Goal: Task Accomplishment & Management: Use online tool/utility

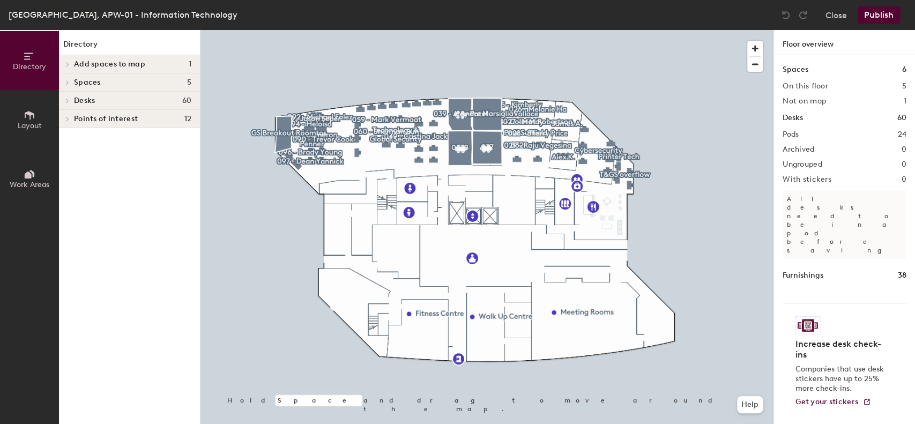
click at [85, 101] on span "Desks" at bounding box center [84, 100] width 21 height 9
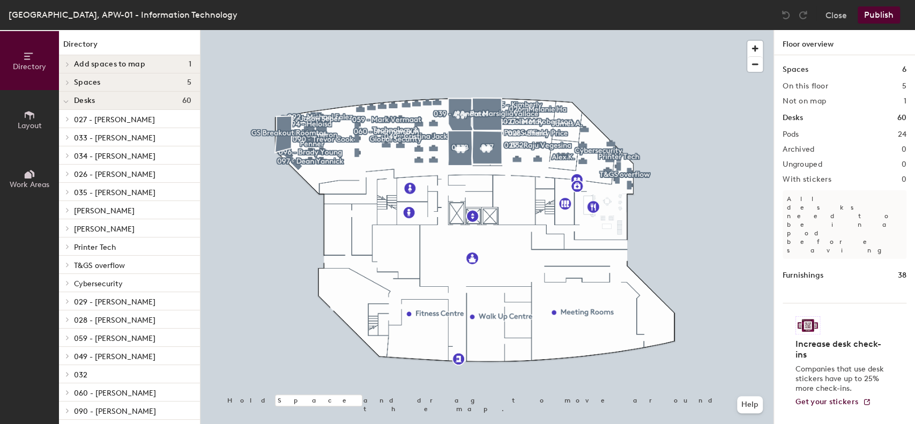
click at [69, 82] on icon at bounding box center [67, 82] width 4 height 5
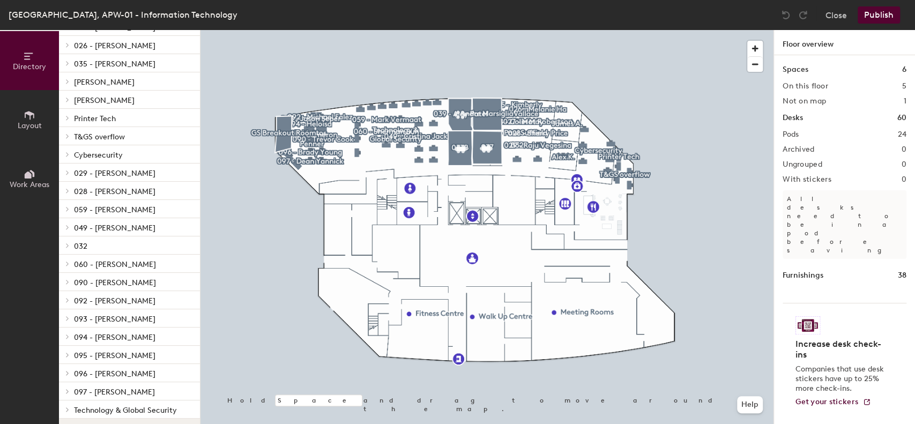
scroll to position [236, 0]
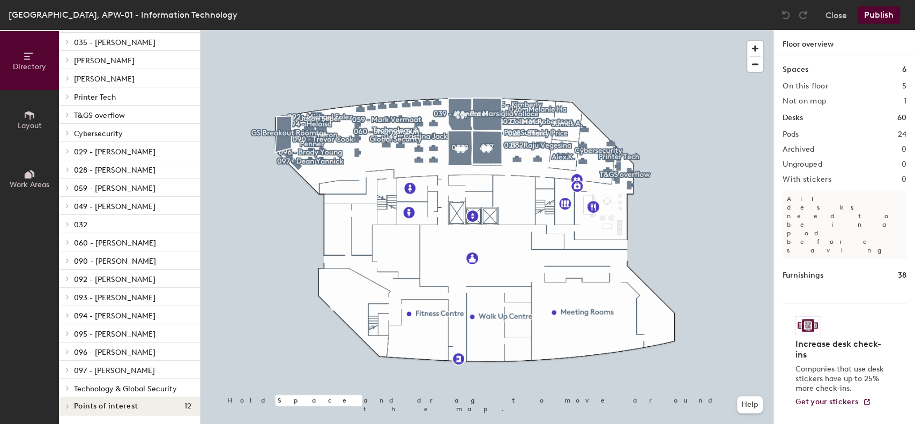
click at [42, 126] on button "Layout" at bounding box center [29, 119] width 59 height 59
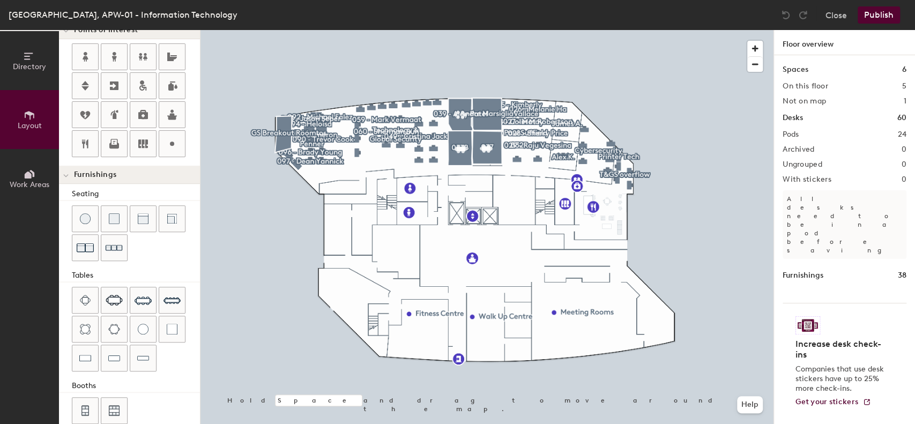
click at [21, 174] on button "Work Areas" at bounding box center [29, 178] width 59 height 59
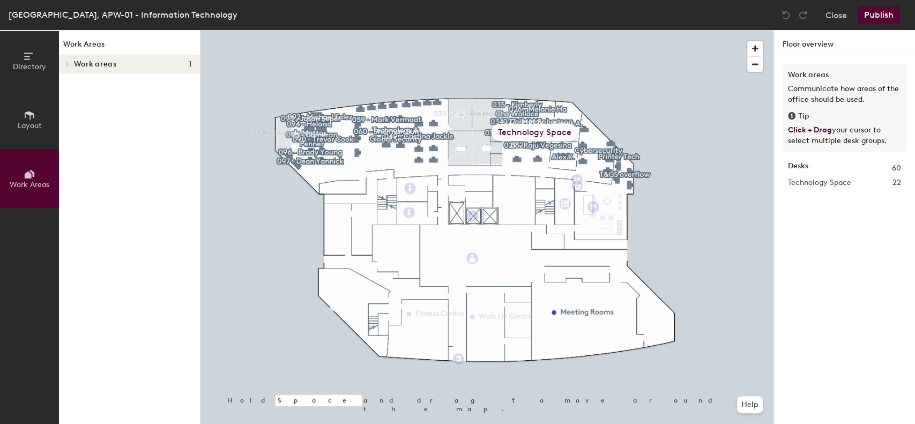
scroll to position [0, 0]
click at [25, 59] on icon at bounding box center [30, 56] width 12 height 12
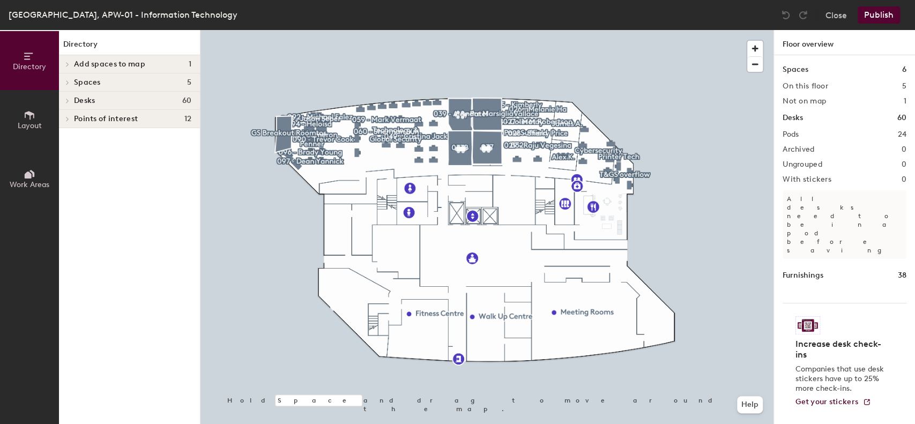
click at [96, 117] on span "Points of interest" at bounding box center [106, 119] width 64 height 9
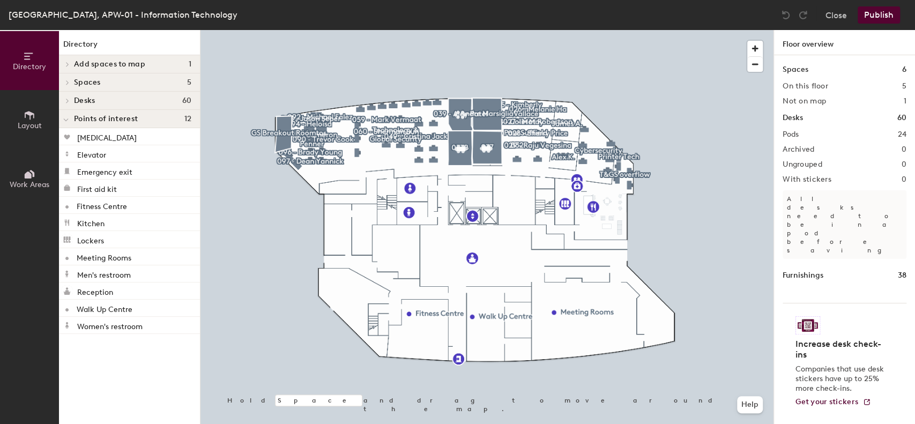
click at [73, 118] on div "Points of interest 12" at bounding box center [129, 119] width 141 height 18
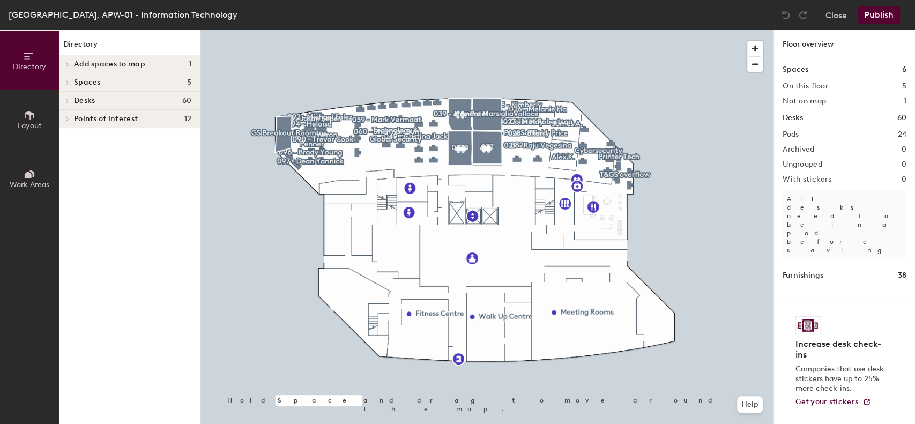
click at [81, 104] on span "Desks" at bounding box center [84, 100] width 21 height 9
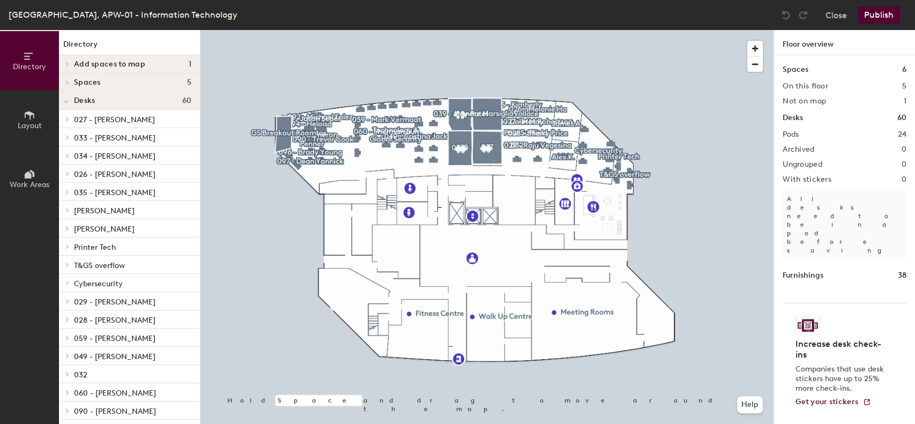
scroll to position [150, 0]
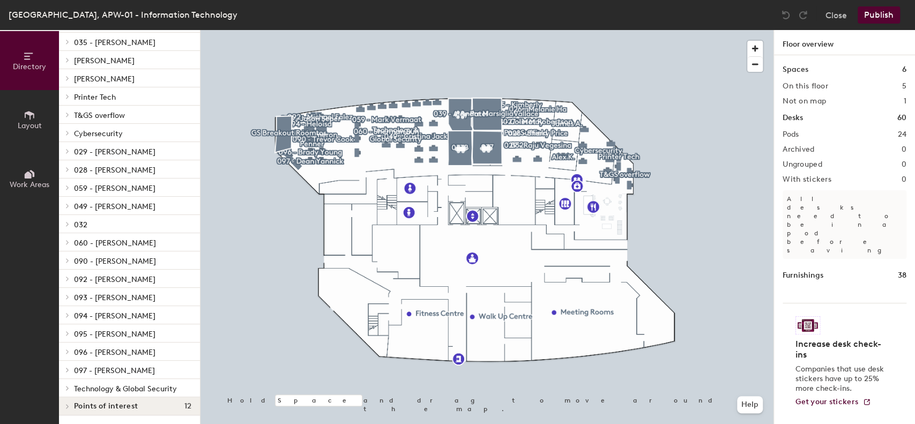
click at [133, 383] on p "Technology & Global Security" at bounding box center [132, 388] width 117 height 14
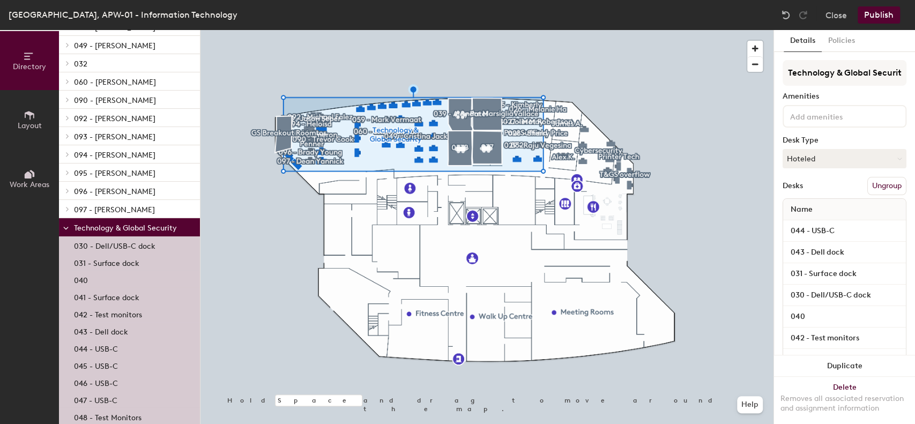
scroll to position [339, 0]
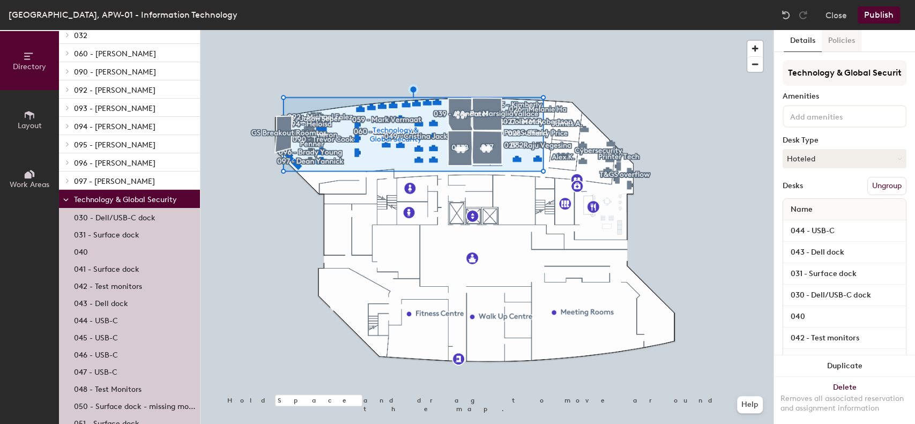
click at [840, 48] on button "Policies" at bounding box center [841, 41] width 40 height 22
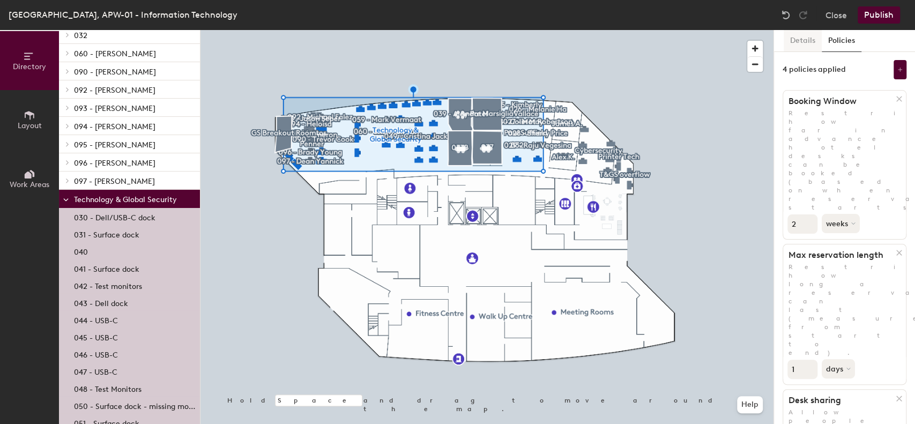
click at [807, 37] on button "Details" at bounding box center [802, 41] width 38 height 22
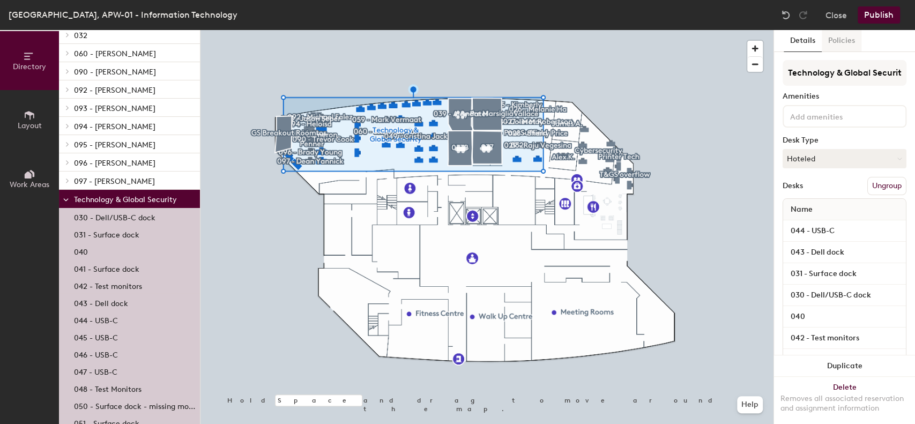
click at [838, 39] on button "Policies" at bounding box center [841, 41] width 40 height 22
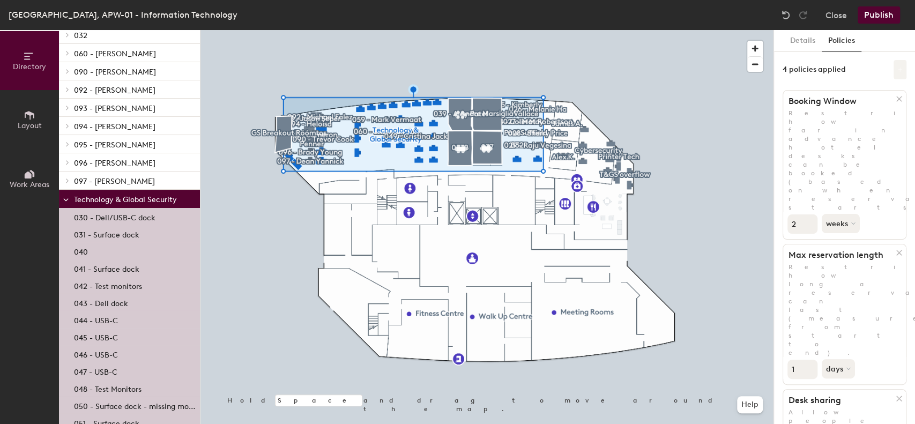
click at [896, 69] on button at bounding box center [899, 69] width 13 height 19
click at [829, 15] on button "Close" at bounding box center [835, 14] width 21 height 17
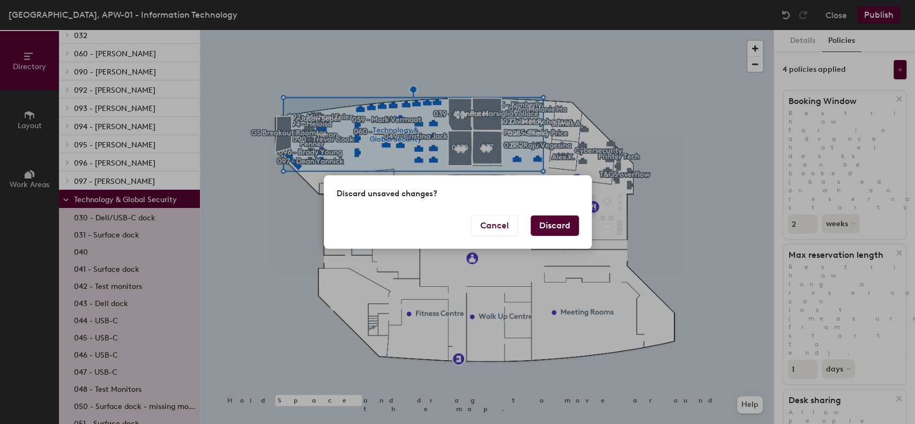
click at [545, 223] on button "Discard" at bounding box center [554, 225] width 48 height 20
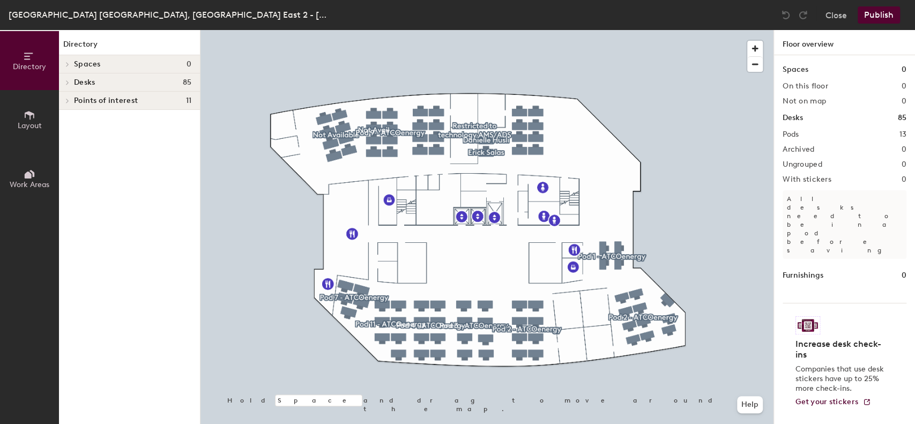
click at [92, 79] on span "Desks" at bounding box center [84, 82] width 21 height 9
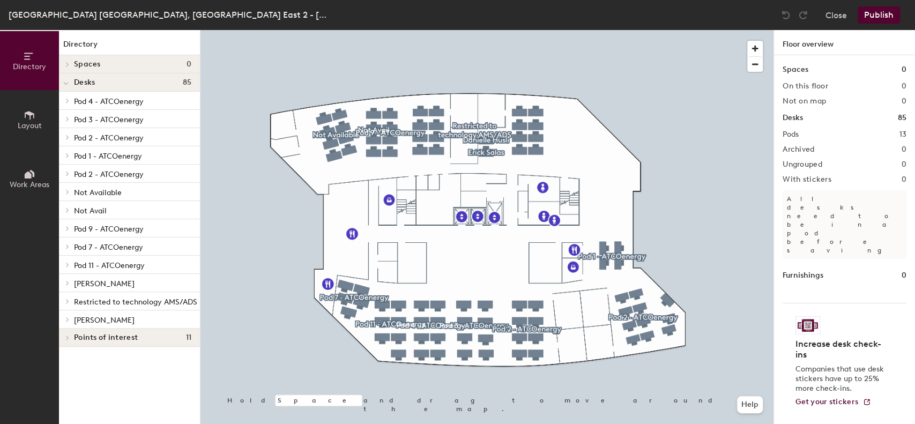
click at [121, 297] on span "Restricted to technology AMS/ADS" at bounding box center [135, 301] width 123 height 9
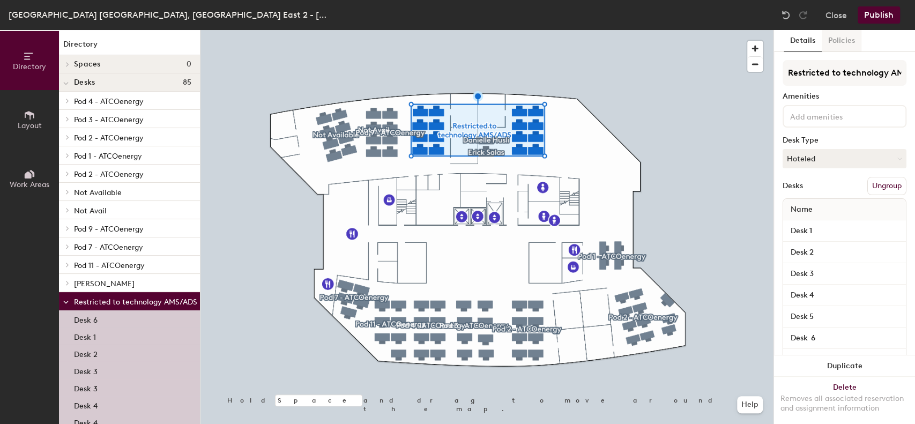
click at [838, 40] on button "Policies" at bounding box center [841, 41] width 40 height 22
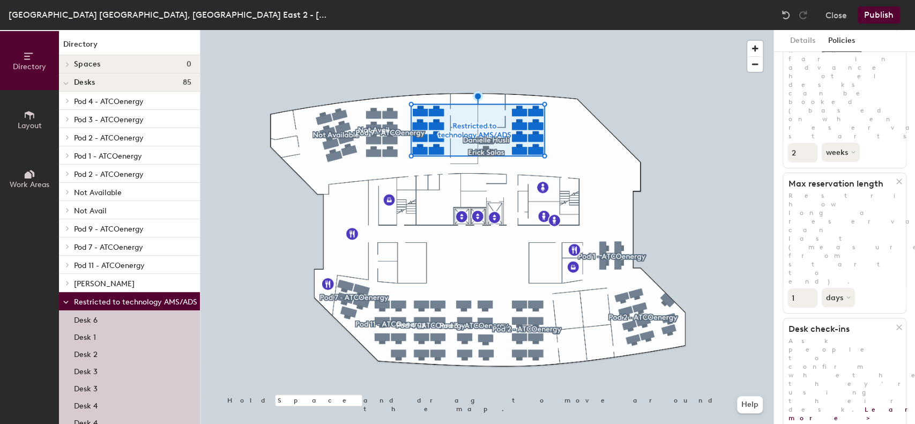
scroll to position [143, 0]
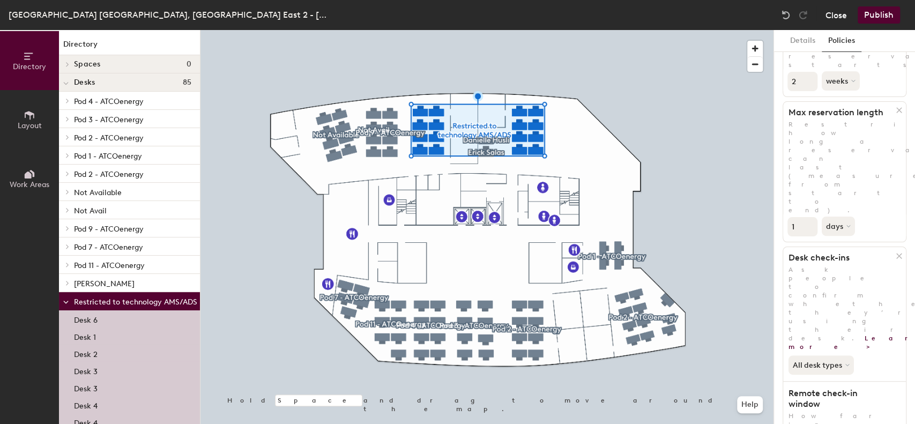
click at [834, 19] on button "Close" at bounding box center [835, 14] width 21 height 17
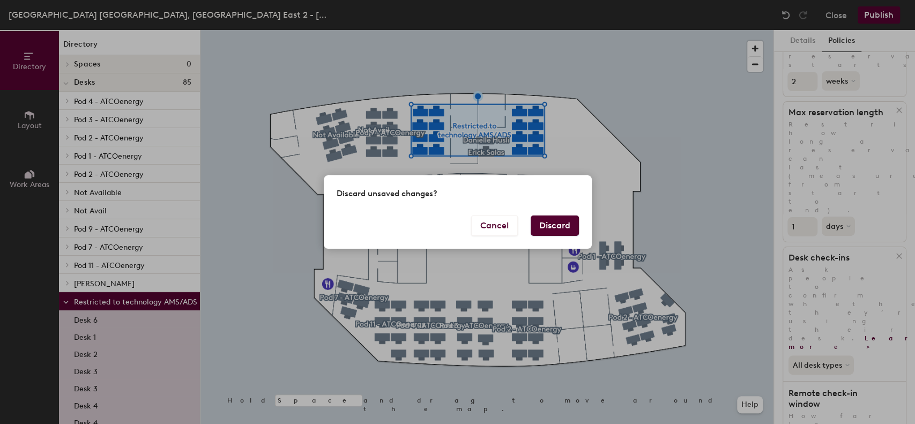
click at [540, 229] on button "Discard" at bounding box center [554, 225] width 48 height 20
